Goal: Information Seeking & Learning: Learn about a topic

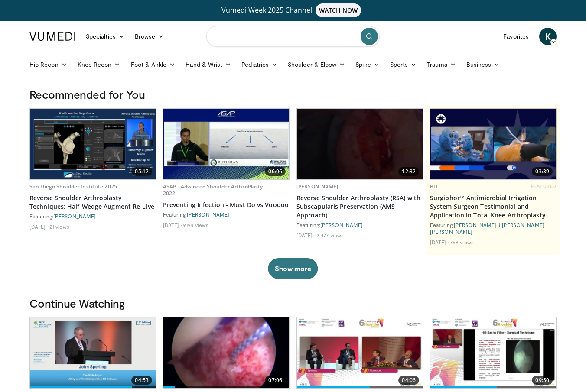
click at [265, 41] on input "Search topics, interventions" at bounding box center [292, 36] width 173 height 21
type input "**********"
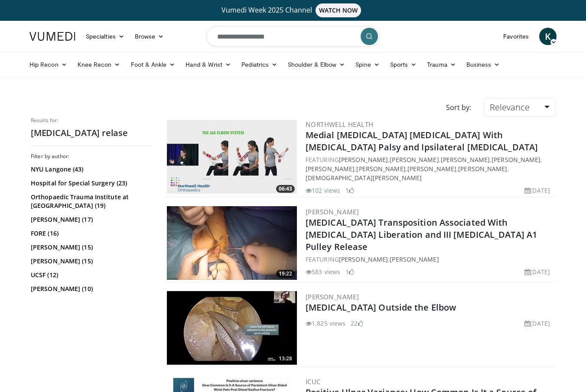
click at [300, 36] on input "**********" at bounding box center [292, 36] width 173 height 21
type input "**********"
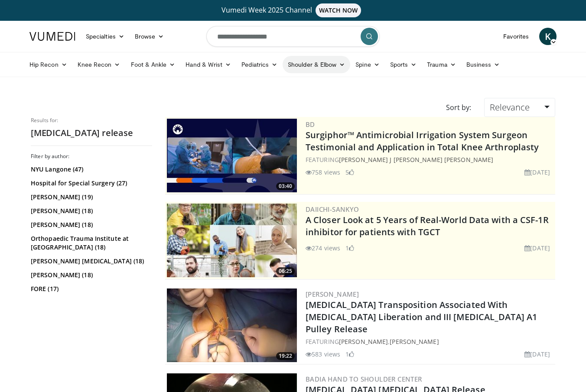
click at [312, 64] on link "Shoulder & Elbow" at bounding box center [317, 64] width 68 height 17
click at [261, 85] on link "Elbow" at bounding box center [298, 85] width 103 height 14
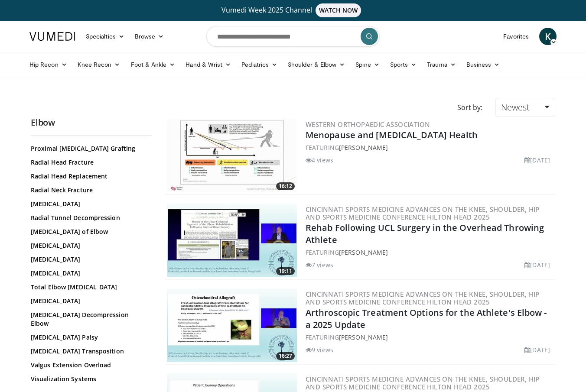
scroll to position [658, 0]
click at [76, 327] on link "Ulnar Nerve Decompression Elbow" at bounding box center [89, 319] width 117 height 17
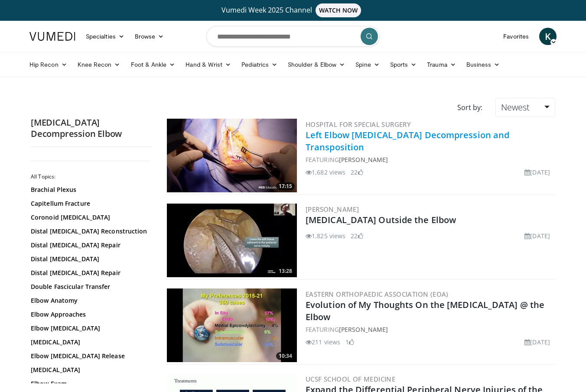
click at [378, 134] on link "Left Elbow [MEDICAL_DATA] Decompression and Transposition" at bounding box center [408, 141] width 204 height 24
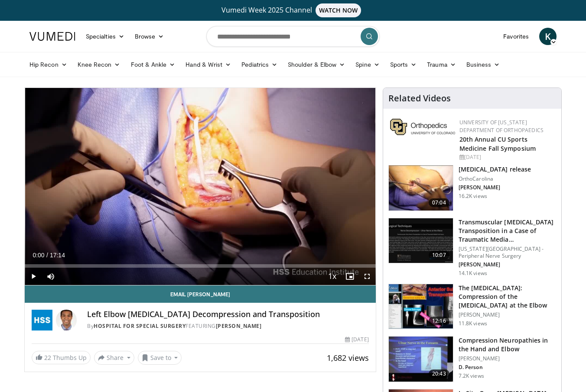
click at [367, 276] on span "Video Player" at bounding box center [367, 276] width 17 height 17
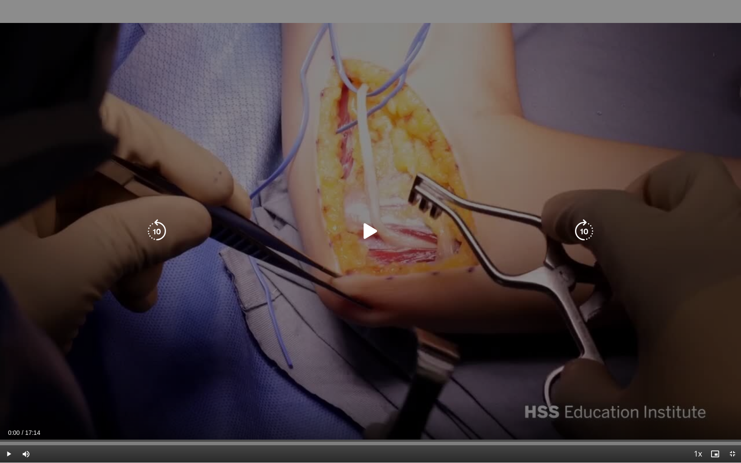
click at [372, 232] on icon "Video Player" at bounding box center [371, 231] width 24 height 24
click at [373, 234] on icon "Video Player" at bounding box center [371, 231] width 24 height 24
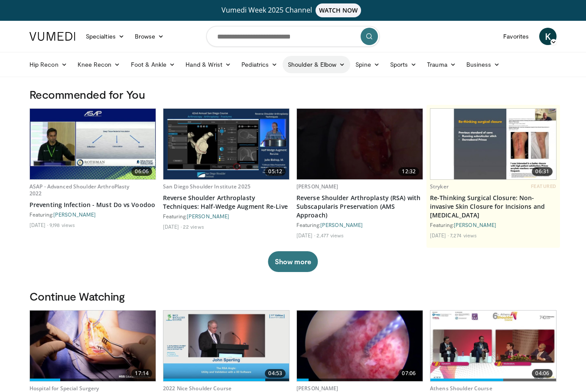
click at [291, 65] on link "Shoulder & Elbow" at bounding box center [317, 64] width 68 height 17
click at [282, 84] on link "Elbow" at bounding box center [298, 85] width 103 height 14
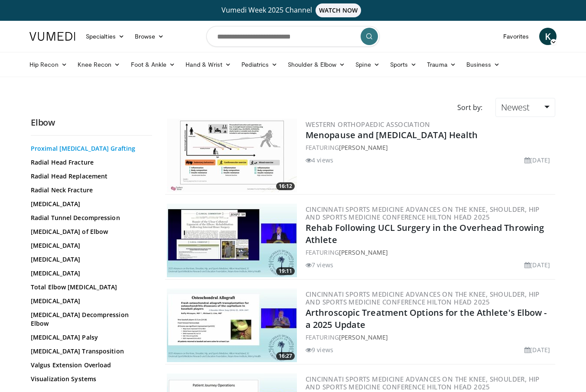
scroll to position [658, 0]
click at [75, 326] on link "[MEDICAL_DATA] Decompression Elbow" at bounding box center [89, 319] width 117 height 17
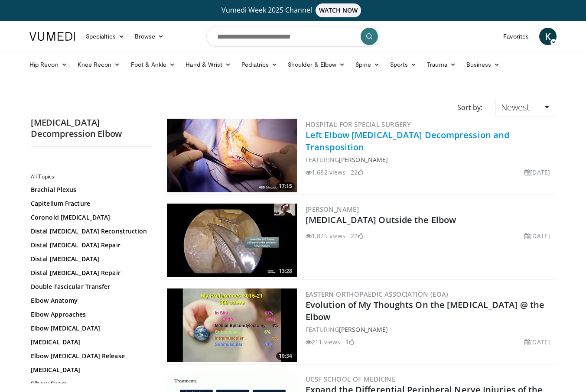
click at [361, 134] on link "Left Elbow [MEDICAL_DATA] Decompression and Transposition" at bounding box center [408, 141] width 204 height 24
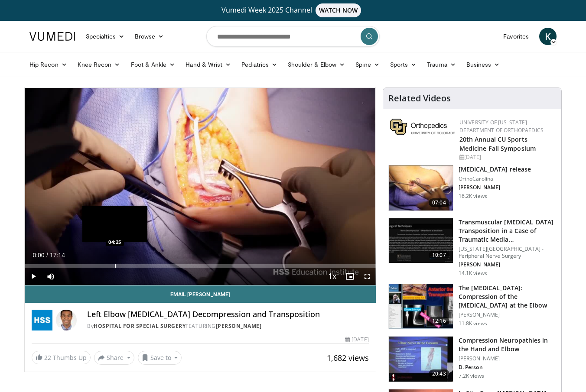
click at [115, 267] on div "Progress Bar" at bounding box center [115, 265] width 1 height 3
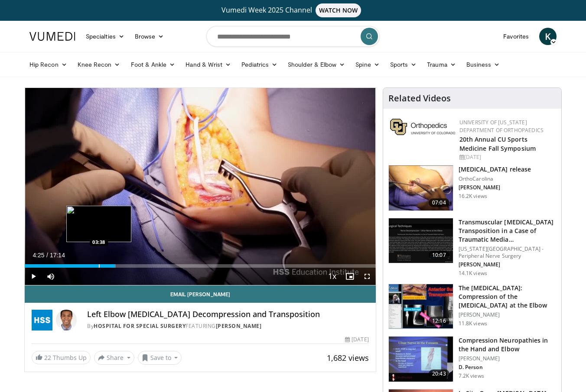
click at [99, 265] on div "Progress Bar" at bounding box center [99, 265] width 1 height 3
click at [364, 277] on span "Video Player" at bounding box center [367, 276] width 17 height 17
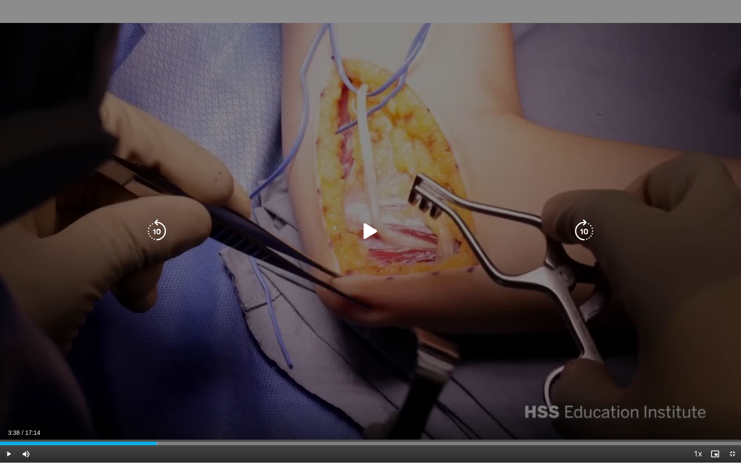
click at [372, 235] on icon "Video Player" at bounding box center [371, 231] width 24 height 24
click at [372, 228] on icon "Video Player" at bounding box center [371, 231] width 24 height 24
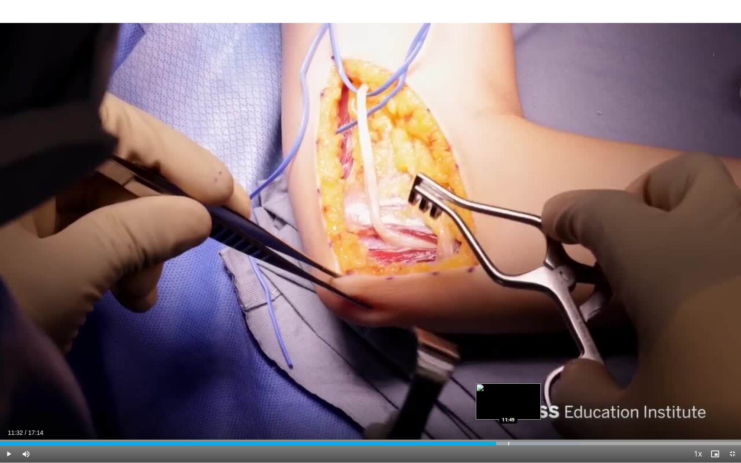
click at [509, 392] on div "Loaded : 78.40% 11:32 11:49" at bounding box center [370, 441] width 741 height 8
click at [528, 392] on div "Progress Bar" at bounding box center [528, 443] width 1 height 3
click at [541, 392] on div "Progress Bar" at bounding box center [540, 443] width 1 height 3
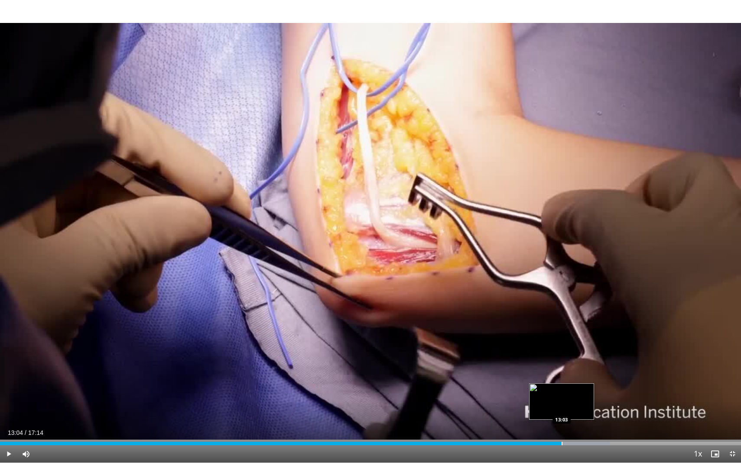
click at [562, 392] on div "Loaded : 82.27% 13:04 13:03" at bounding box center [370, 441] width 741 height 8
click at [580, 392] on div "Loaded : 82.27% 13:04 13:10" at bounding box center [370, 441] width 741 height 8
click at [586, 392] on div "Loaded : 84.21% 13:29 13:55" at bounding box center [370, 441] width 741 height 8
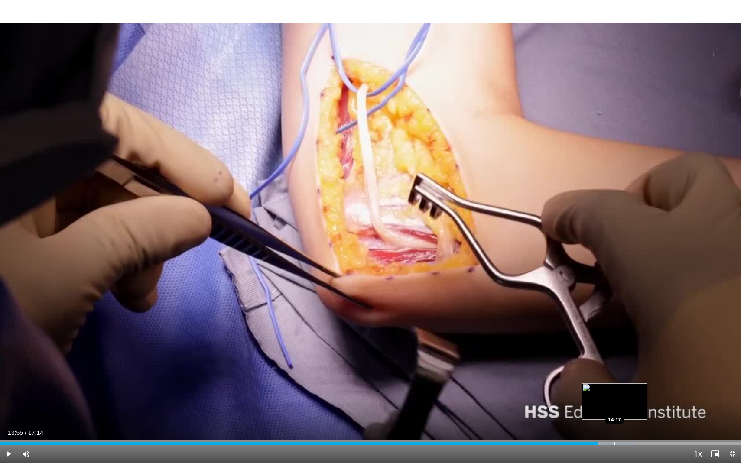
click at [586, 392] on div "Loaded : 85.77% 13:55 14:17" at bounding box center [370, 441] width 741 height 8
click at [586, 392] on div "Loaded : 87.11% 14:33 14:33" at bounding box center [370, 441] width 741 height 8
click at [586, 392] on div "Loaded : 89.05% 14:33 14:33" at bounding box center [370, 441] width 741 height 8
click at [577, 392] on div "Progress Bar" at bounding box center [577, 443] width 1 height 3
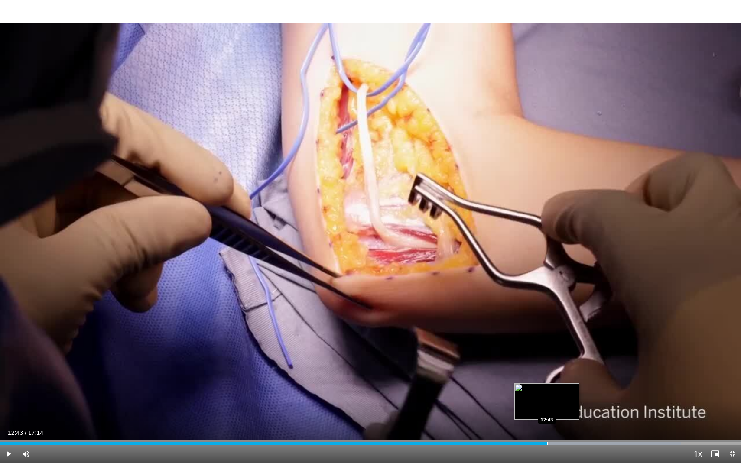
click at [547, 392] on div "Progress Bar" at bounding box center [547, 443] width 1 height 3
click at [535, 392] on div "Loaded : 93.89% 12:43 12:26" at bounding box center [370, 443] width 741 height 3
click at [516, 392] on div "Progress Bar" at bounding box center [516, 443] width 1 height 3
click at [501, 392] on div "Current Time 11:59 / Duration 17:14 Play Skip Backward Skip Forward Mute Loaded…" at bounding box center [370, 454] width 741 height 17
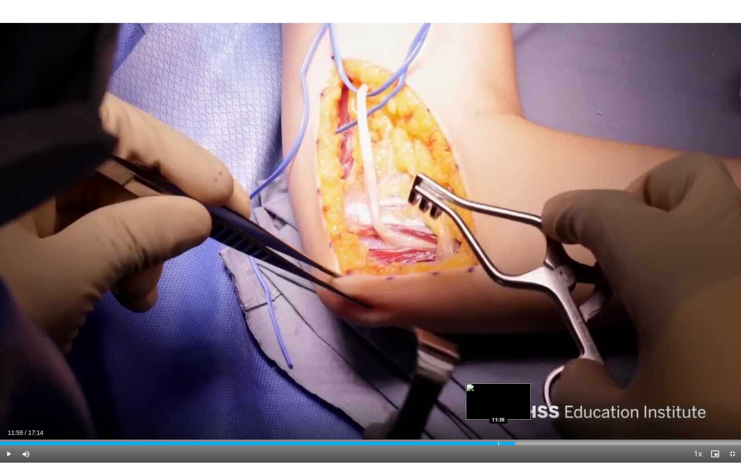
click at [499, 392] on div "Progress Bar" at bounding box center [499, 443] width 1 height 3
click at [486, 392] on div "11:35" at bounding box center [249, 443] width 499 height 3
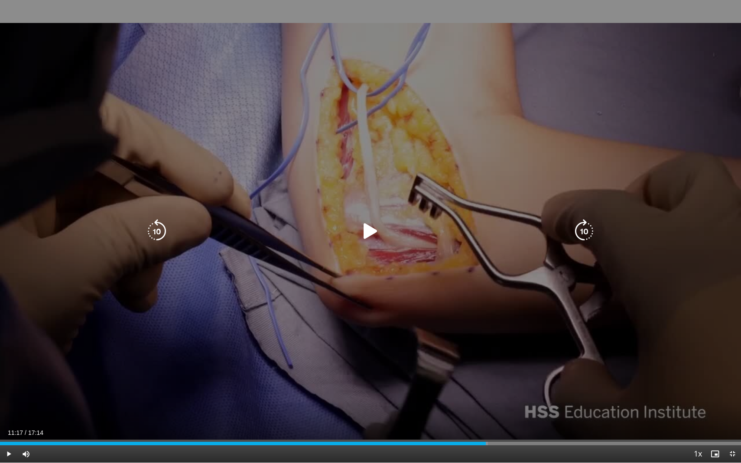
click at [155, 232] on icon "Video Player" at bounding box center [157, 231] width 24 height 24
click at [371, 237] on icon "Video Player" at bounding box center [371, 231] width 24 height 24
click at [159, 232] on icon "Video Player" at bounding box center [157, 231] width 24 height 24
click at [369, 232] on icon "Video Player" at bounding box center [371, 231] width 24 height 24
